Goal: Task Accomplishment & Management: Manage account settings

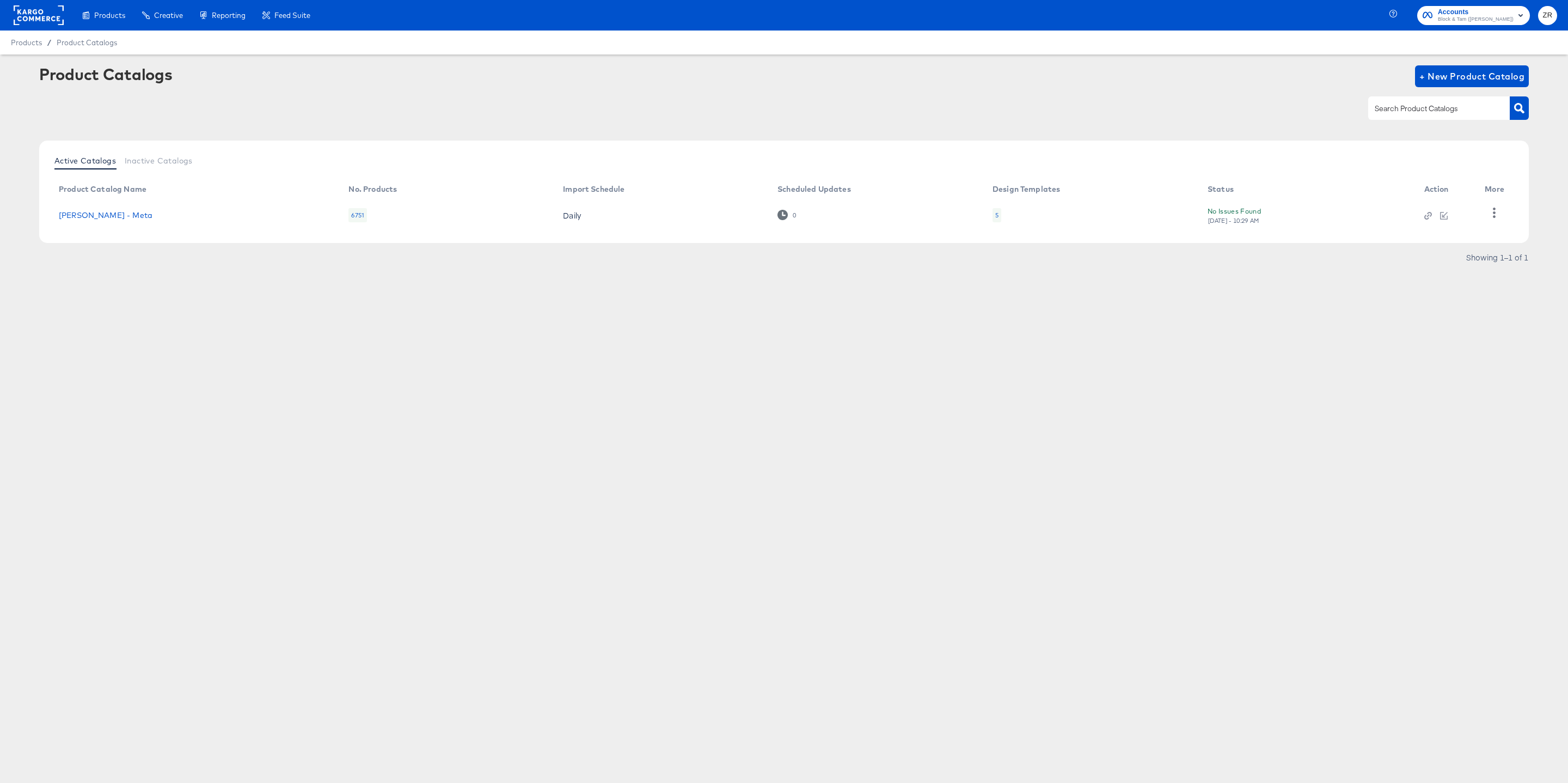
click at [145, 313] on div "Product Catalogs + New Product Catalog Active Catalogs Inactive Catalogs Produc…" at bounding box center [784, 191] width 1568 height 272
click at [111, 217] on link "Veronica Beard - Meta" at bounding box center [106, 215] width 94 height 9
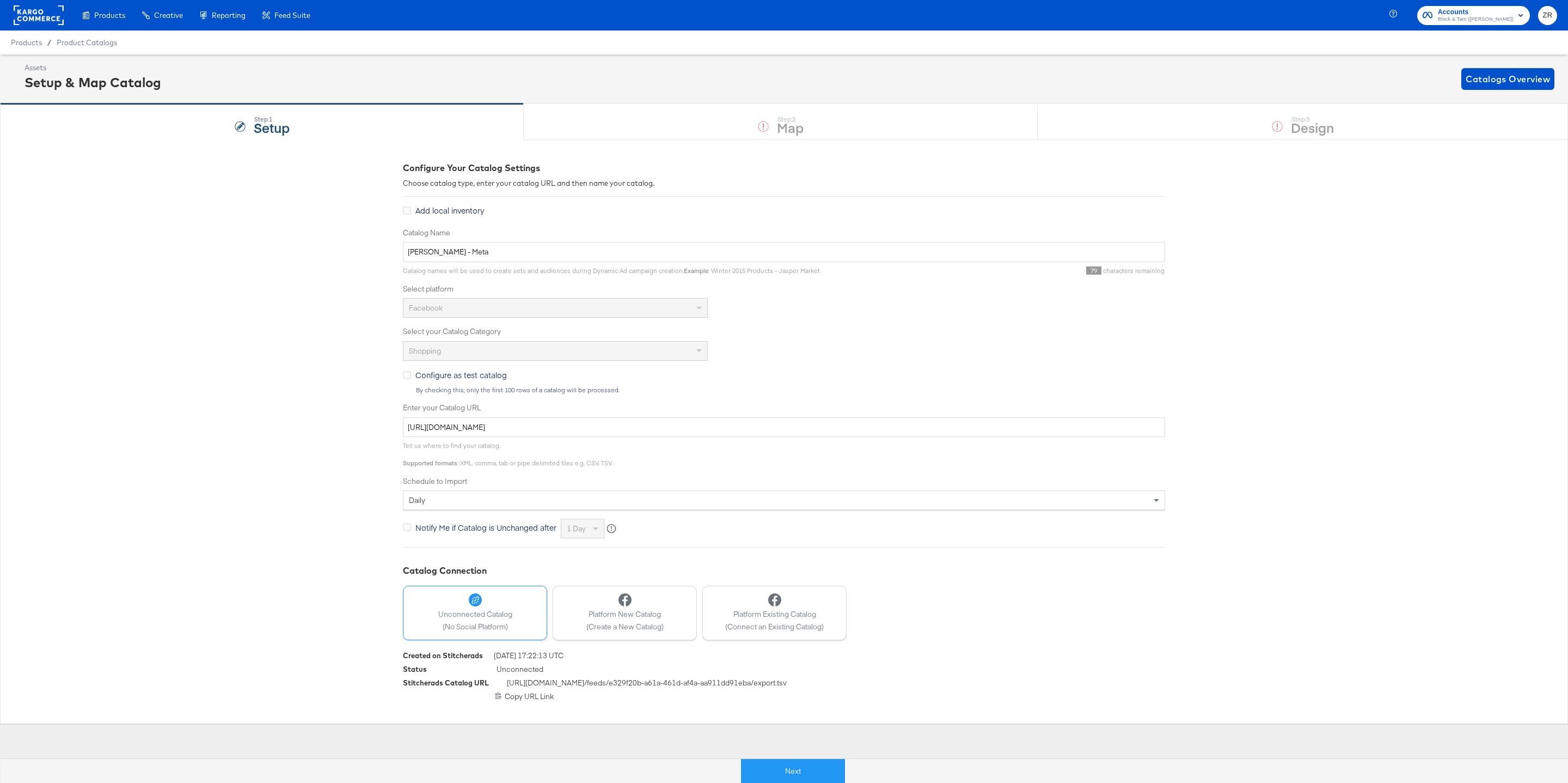
click at [31, 13] on rect at bounding box center [38, 16] width 50 height 20
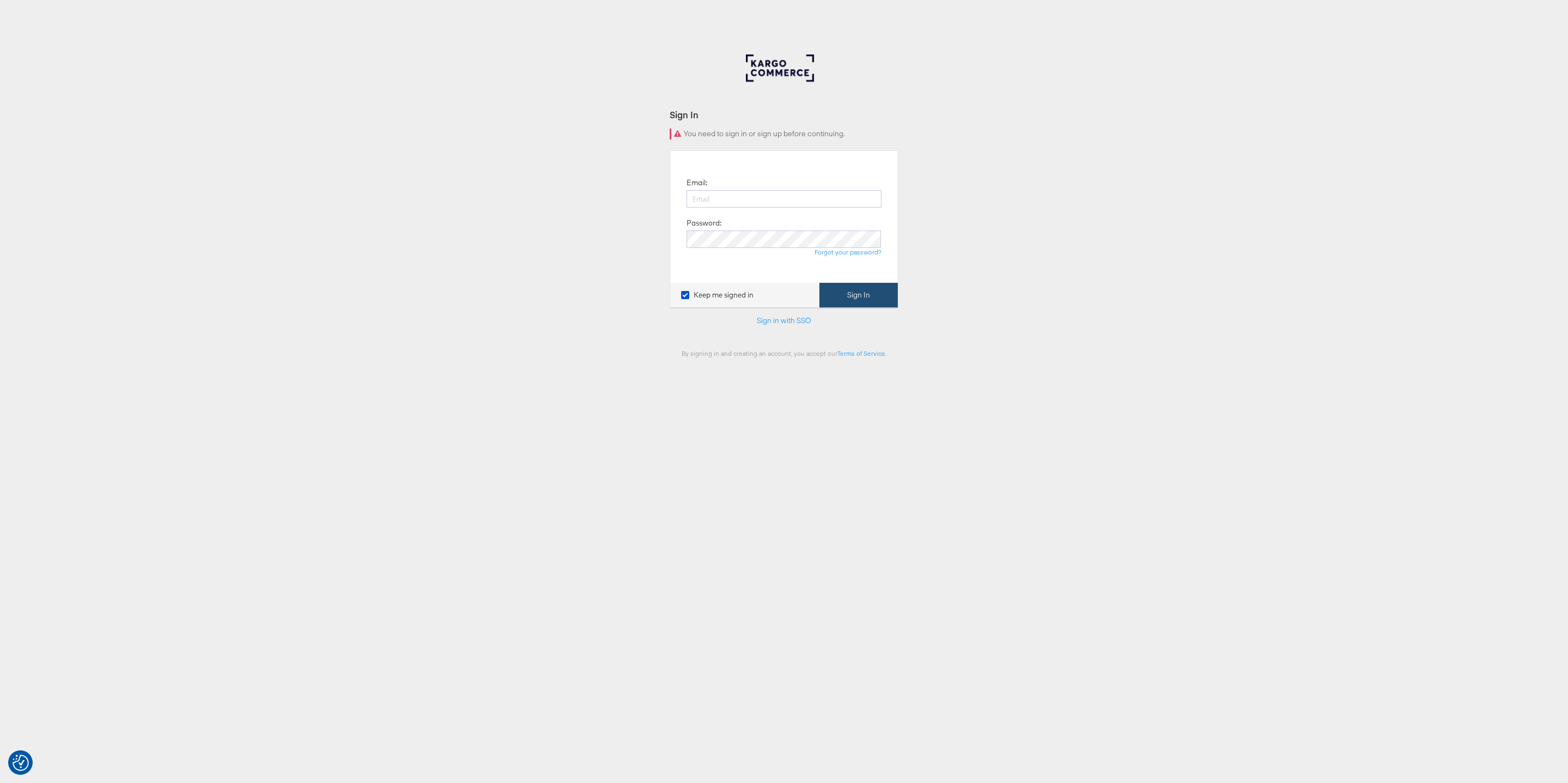
type input "[PERSON_NAME][EMAIL_ADDRESS][PERSON_NAME][DOMAIN_NAME]"
click at [852, 298] on button "Sign In" at bounding box center [858, 295] width 79 height 25
click at [846, 294] on button "Sign In" at bounding box center [858, 295] width 79 height 25
click at [768, 71] on div at bounding box center [784, 76] width 77 height 43
click at [755, 71] on div at bounding box center [784, 76] width 77 height 43
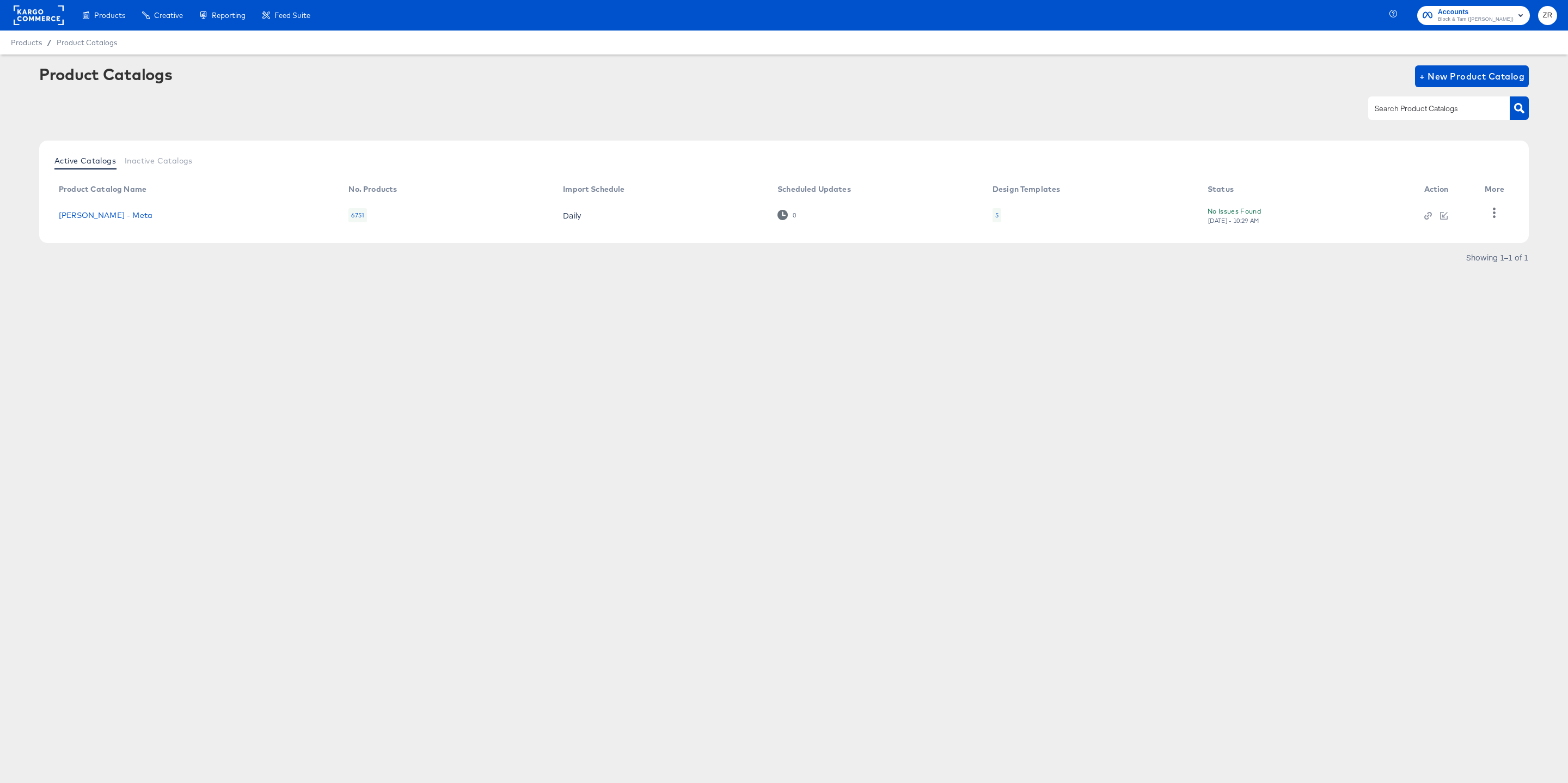
click at [1547, 11] on span "ZR" at bounding box center [1547, 16] width 11 height 13
click at [1461, 129] on link "Logout" at bounding box center [1467, 130] width 41 height 20
click at [1552, 11] on span "ZR" at bounding box center [1547, 16] width 11 height 13
click at [1472, 128] on link "Logout" at bounding box center [1467, 130] width 41 height 20
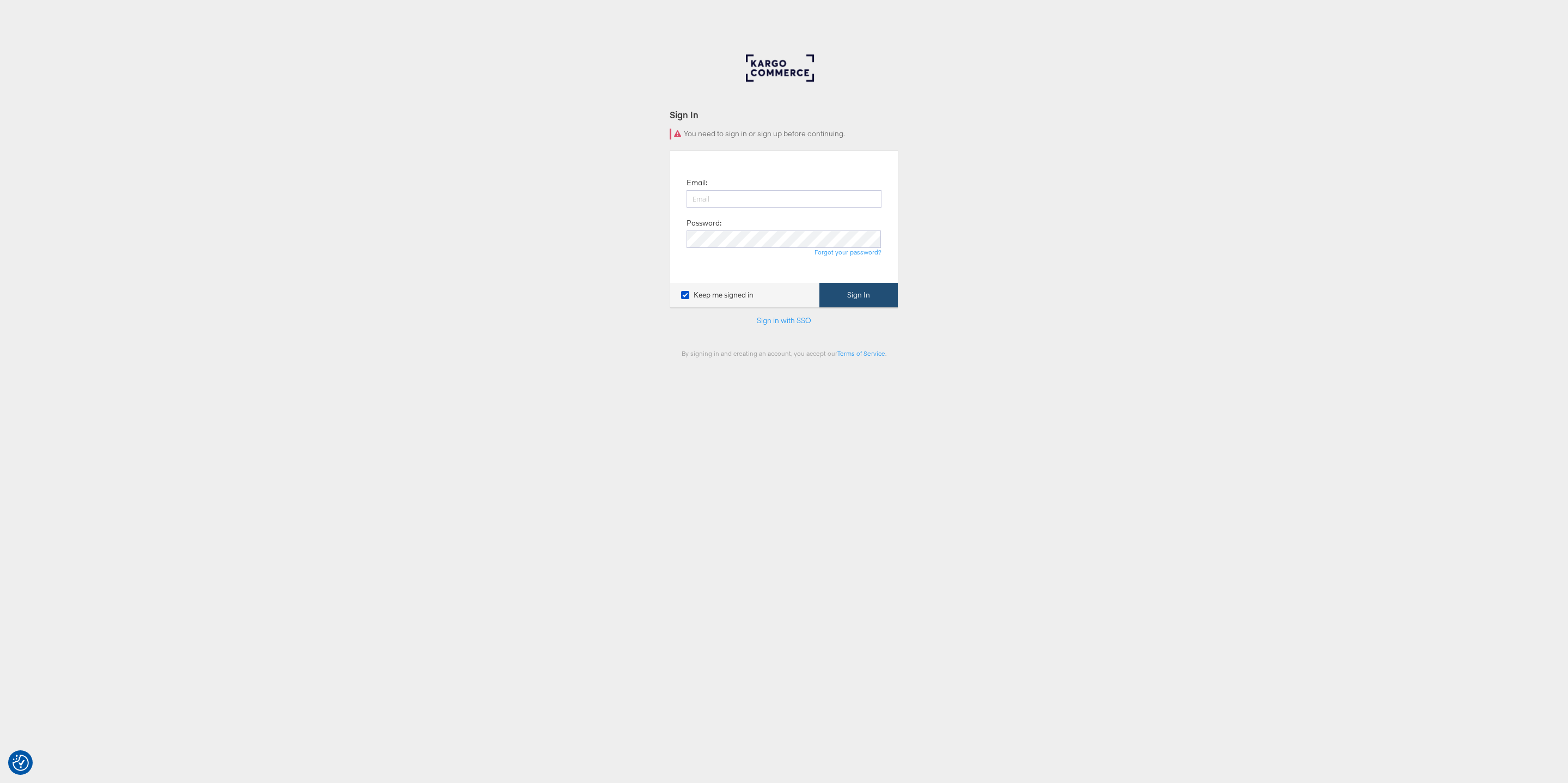
type input "[PERSON_NAME][EMAIL_ADDRESS][PERSON_NAME][DOMAIN_NAME]"
click at [851, 293] on button "Sign In" at bounding box center [858, 295] width 79 height 25
click at [859, 299] on button "Sign In" at bounding box center [858, 295] width 79 height 25
click at [758, 70] on div at bounding box center [784, 76] width 77 height 43
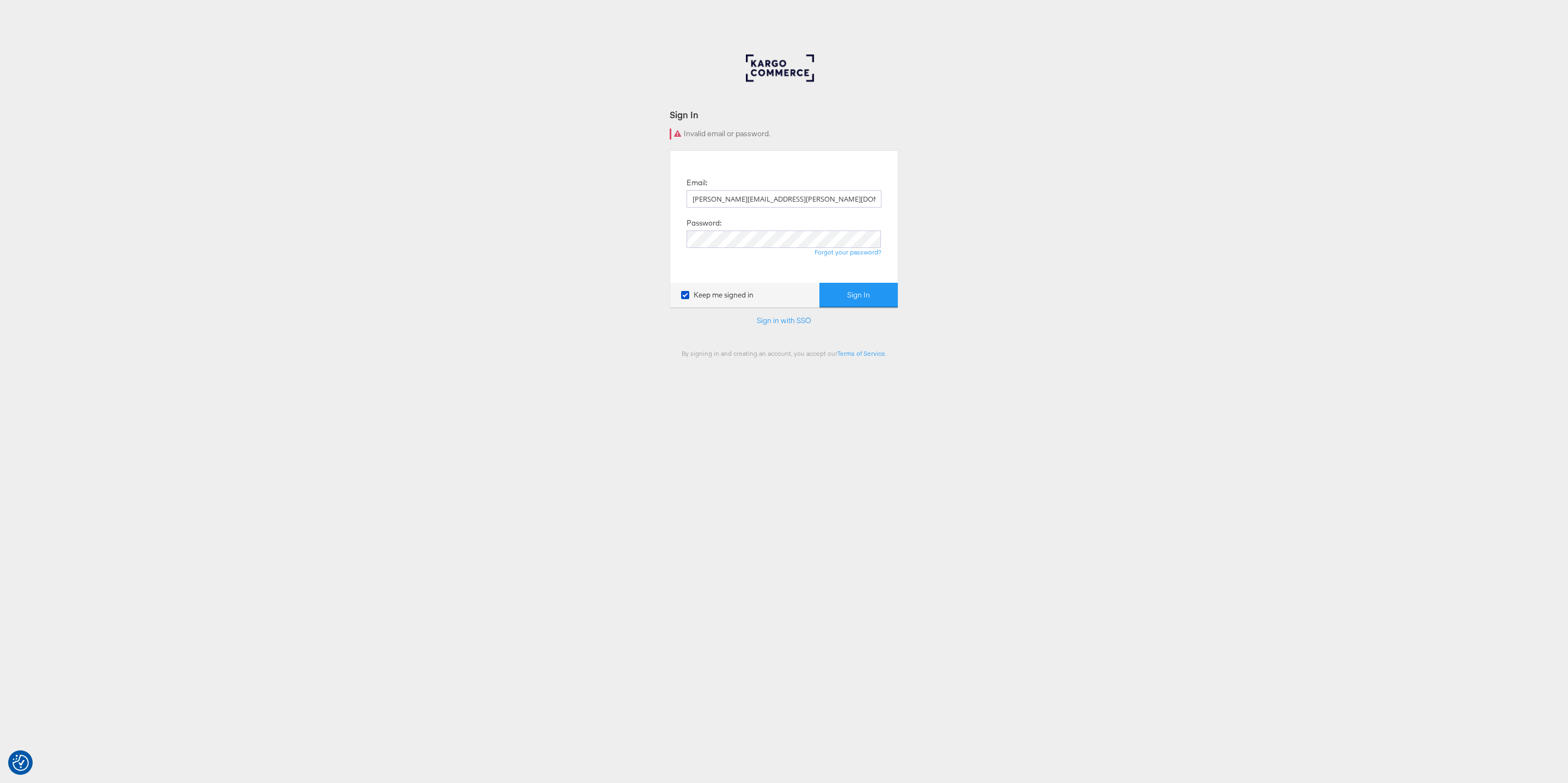
click at [758, 70] on div at bounding box center [784, 76] width 77 height 43
click at [819, 283] on button "Sign In" at bounding box center [858, 295] width 79 height 25
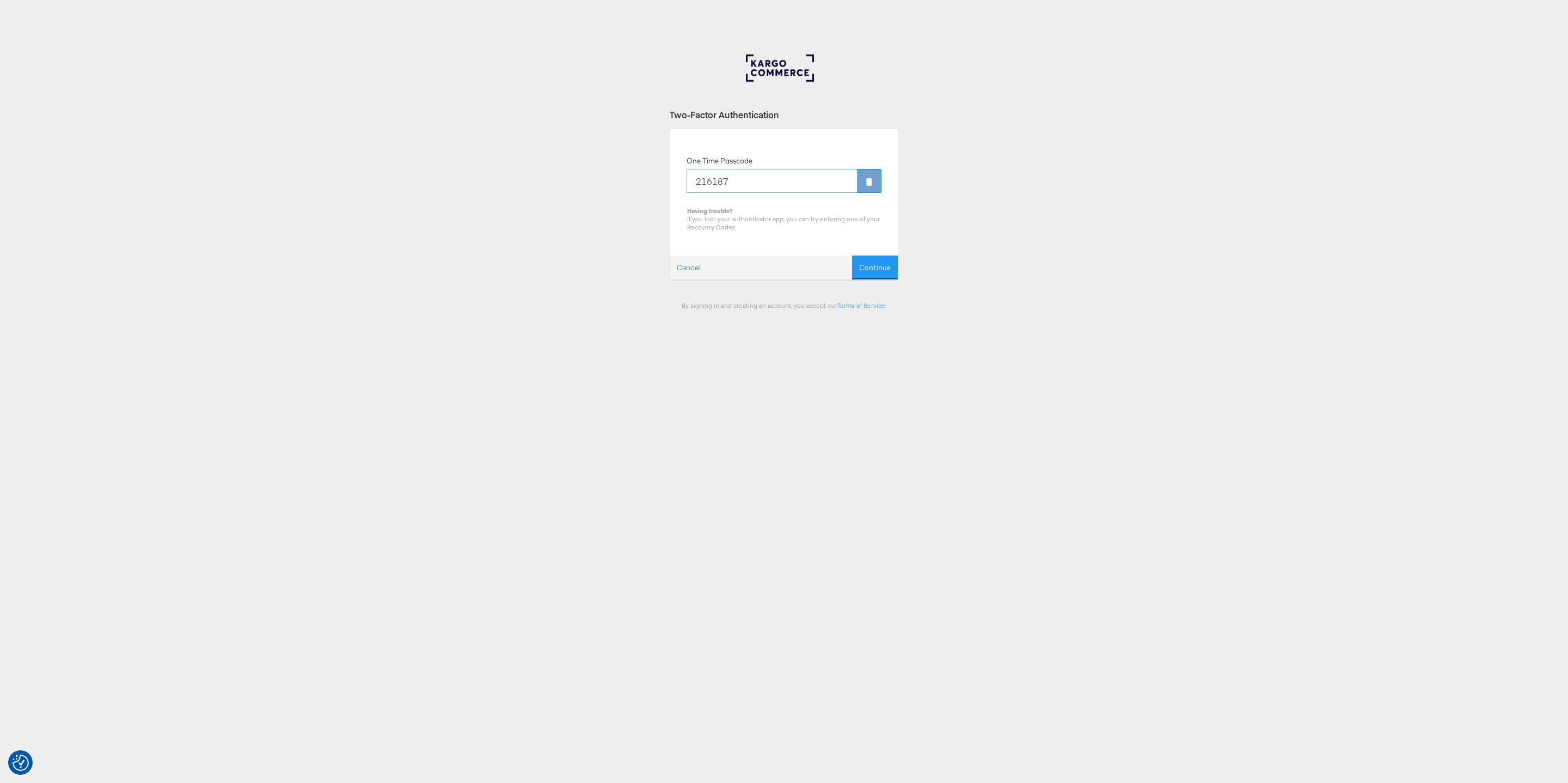
type input "216187"
click at [852, 255] on button "Continue" at bounding box center [875, 267] width 46 height 25
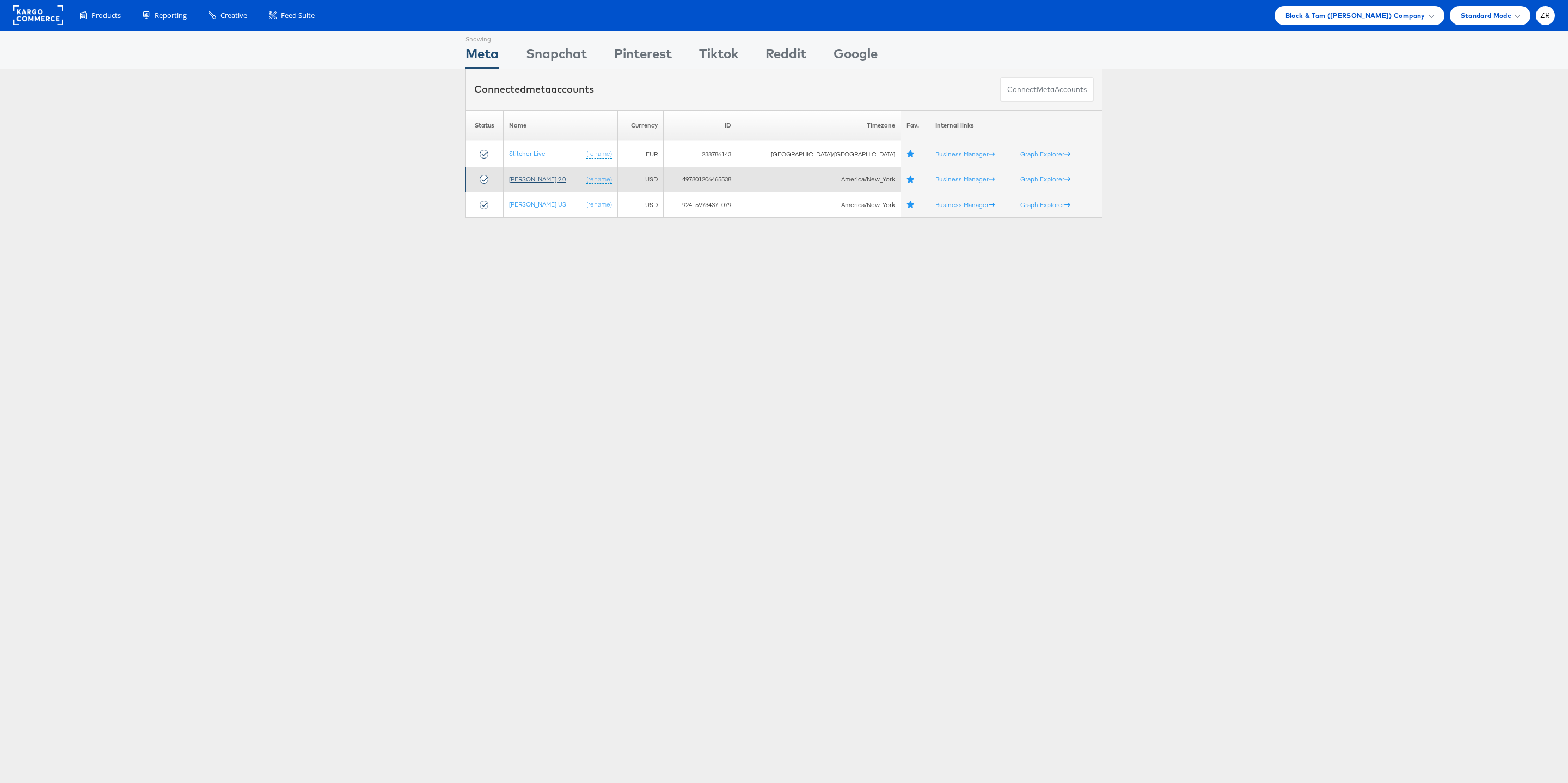
click at [542, 179] on link "[PERSON_NAME] 2.0" at bounding box center [537, 179] width 57 height 9
